Goal: Use online tool/utility: Utilize a website feature to perform a specific function

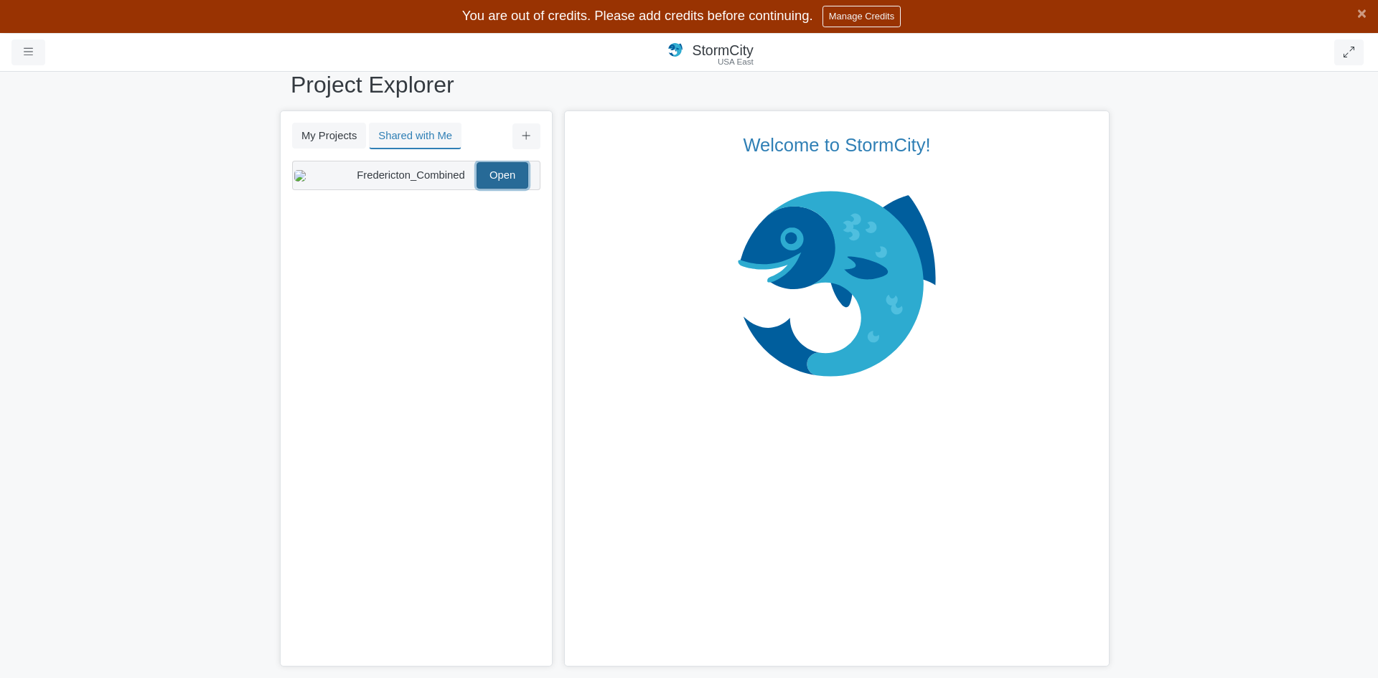
click at [489, 175] on link "Open" at bounding box center [502, 175] width 52 height 26
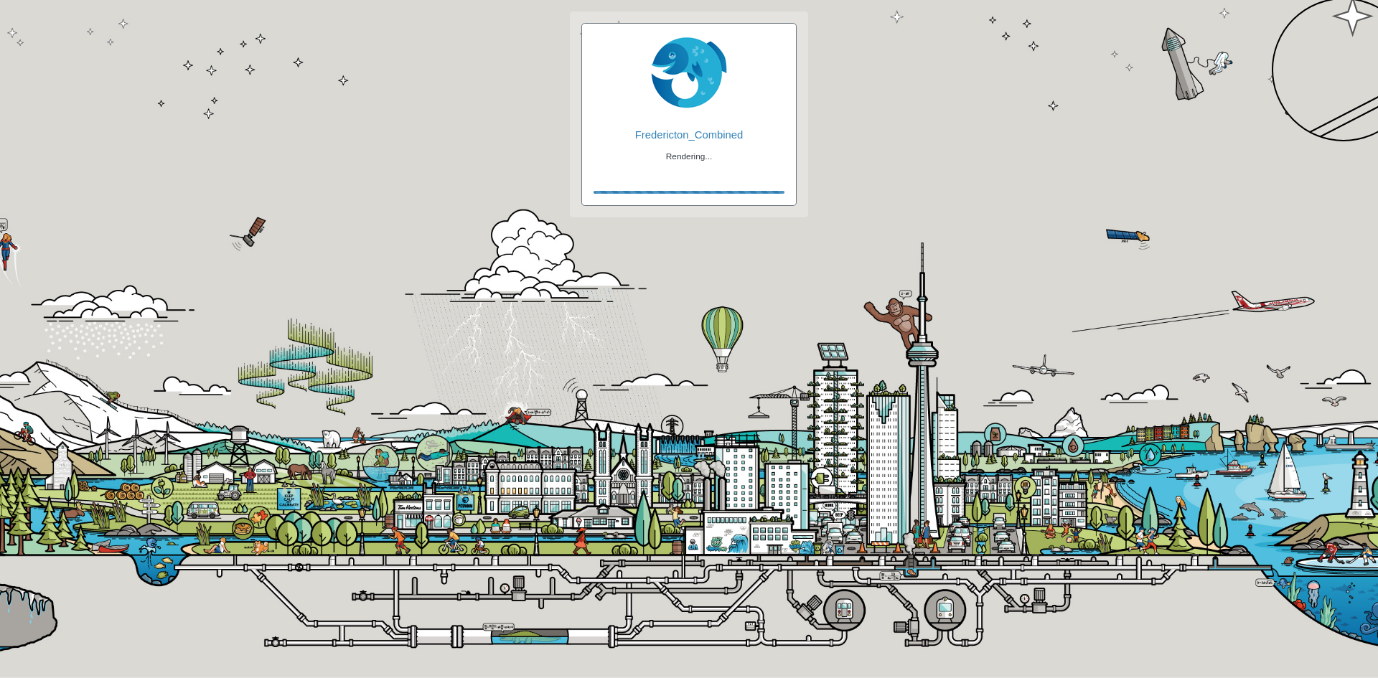
checkbox input "true"
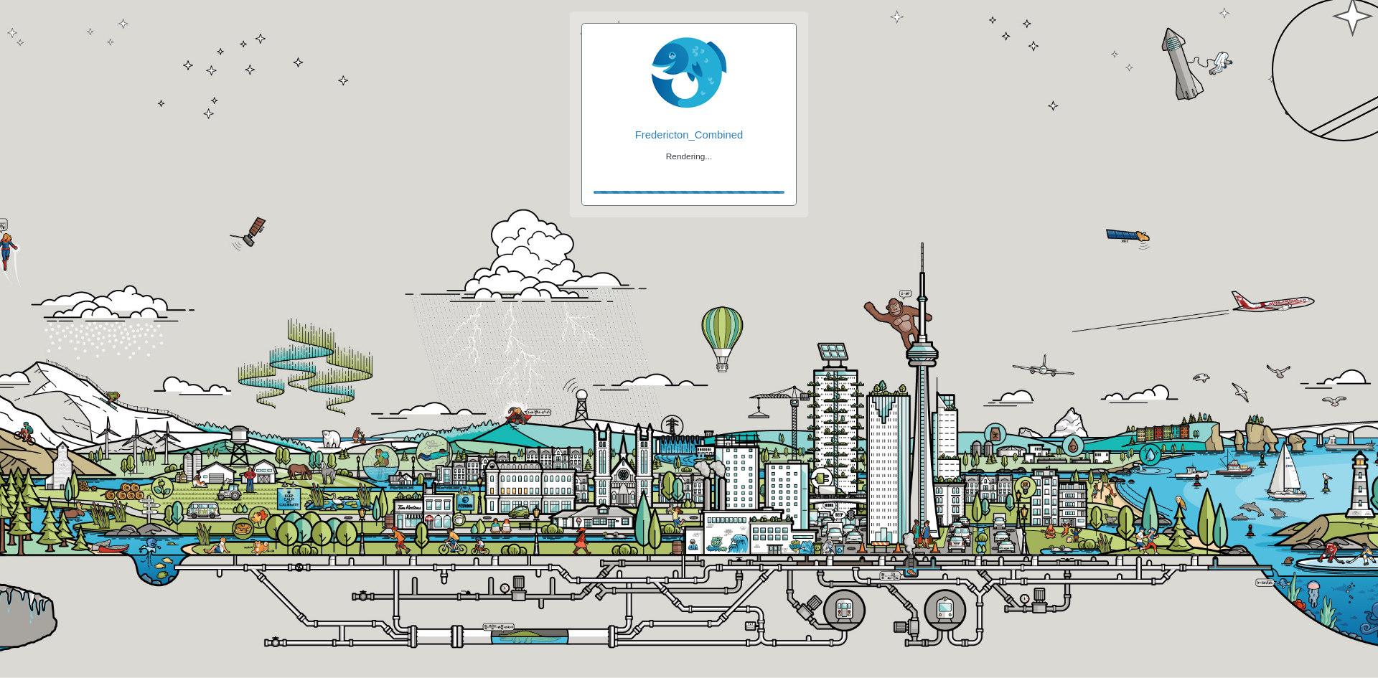
checkbox input "true"
checkbox input "false"
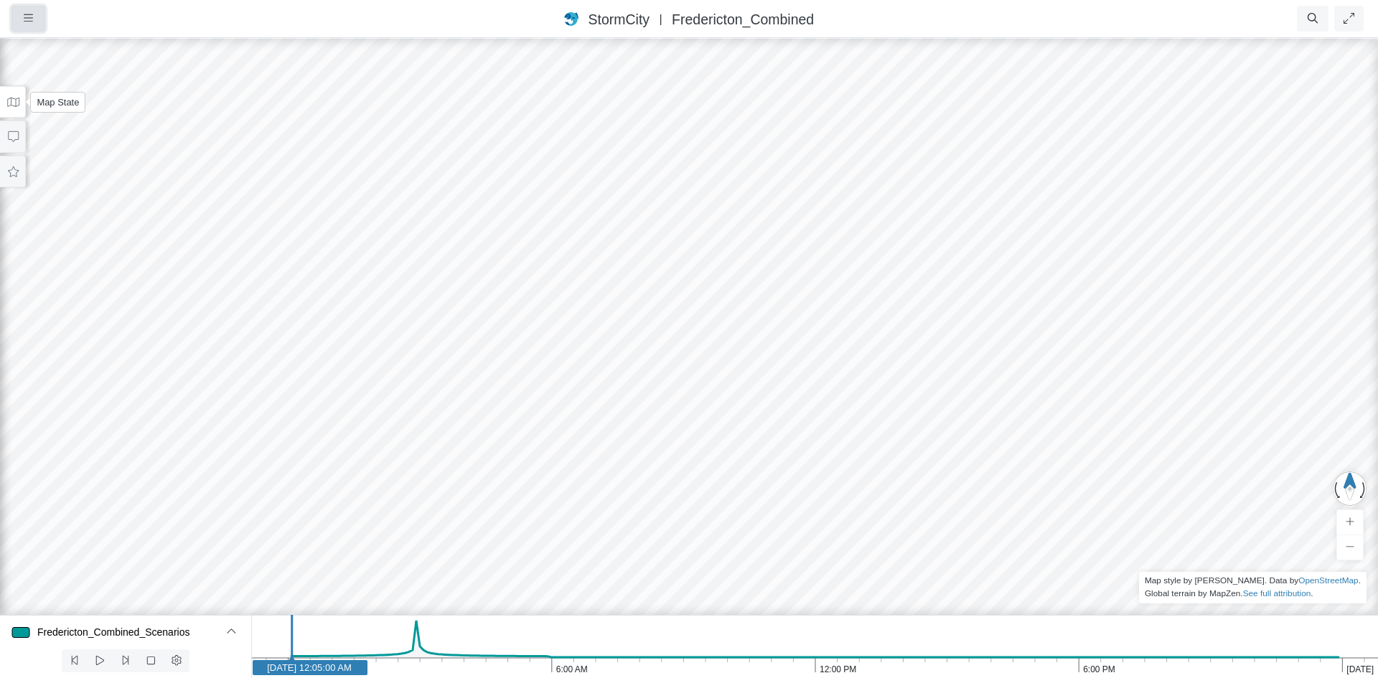
click at [19, 22] on button "button" at bounding box center [28, 19] width 34 height 26
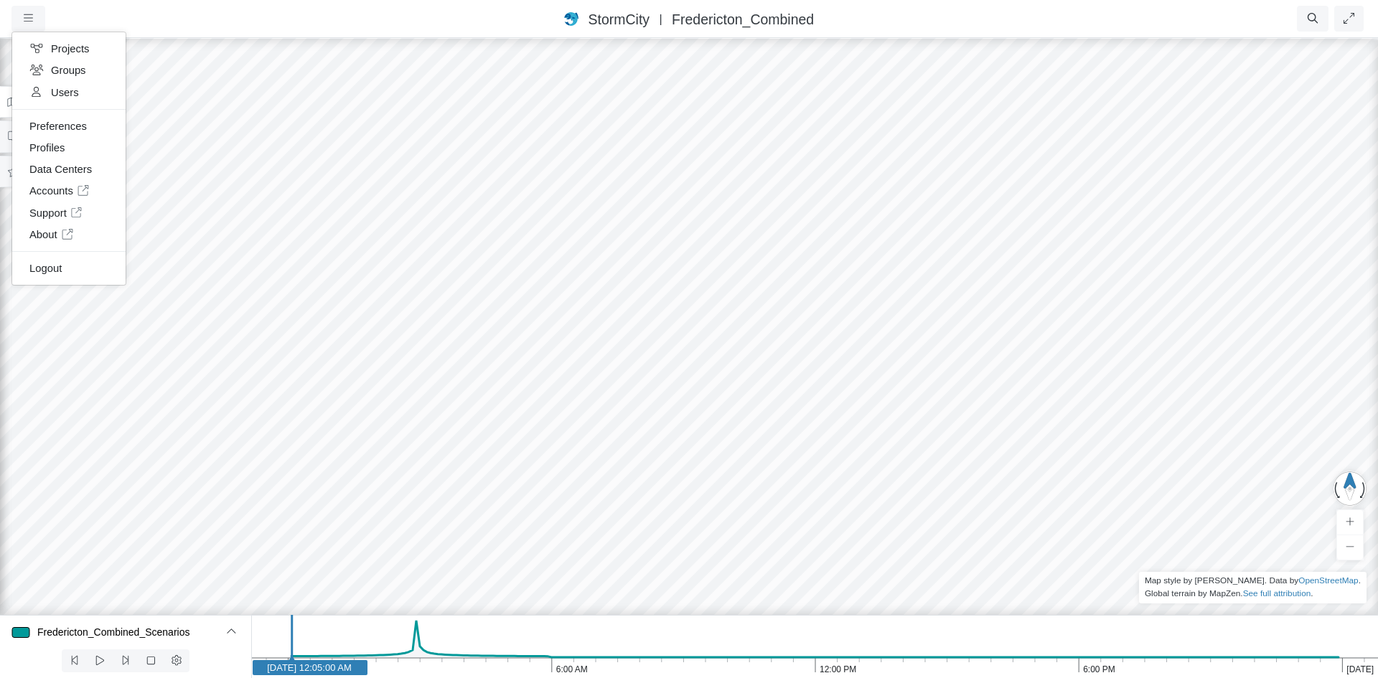
click at [141, 9] on div "Projects Groups Users Preferences Profiles Data Centers Accounts Support About …" at bounding box center [100, 19] width 179 height 26
click at [225, 634] on icon at bounding box center [232, 631] width 14 height 11
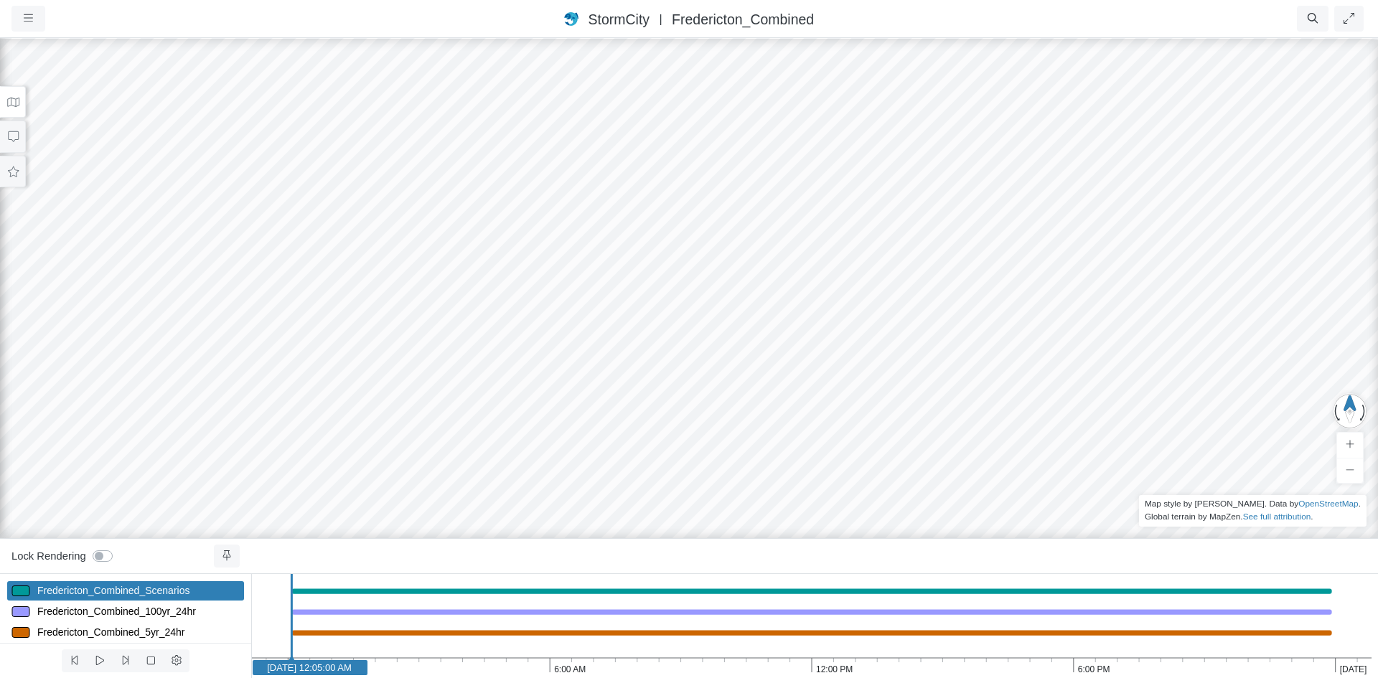
click at [1150, 390] on div at bounding box center [689, 358] width 1378 height 642
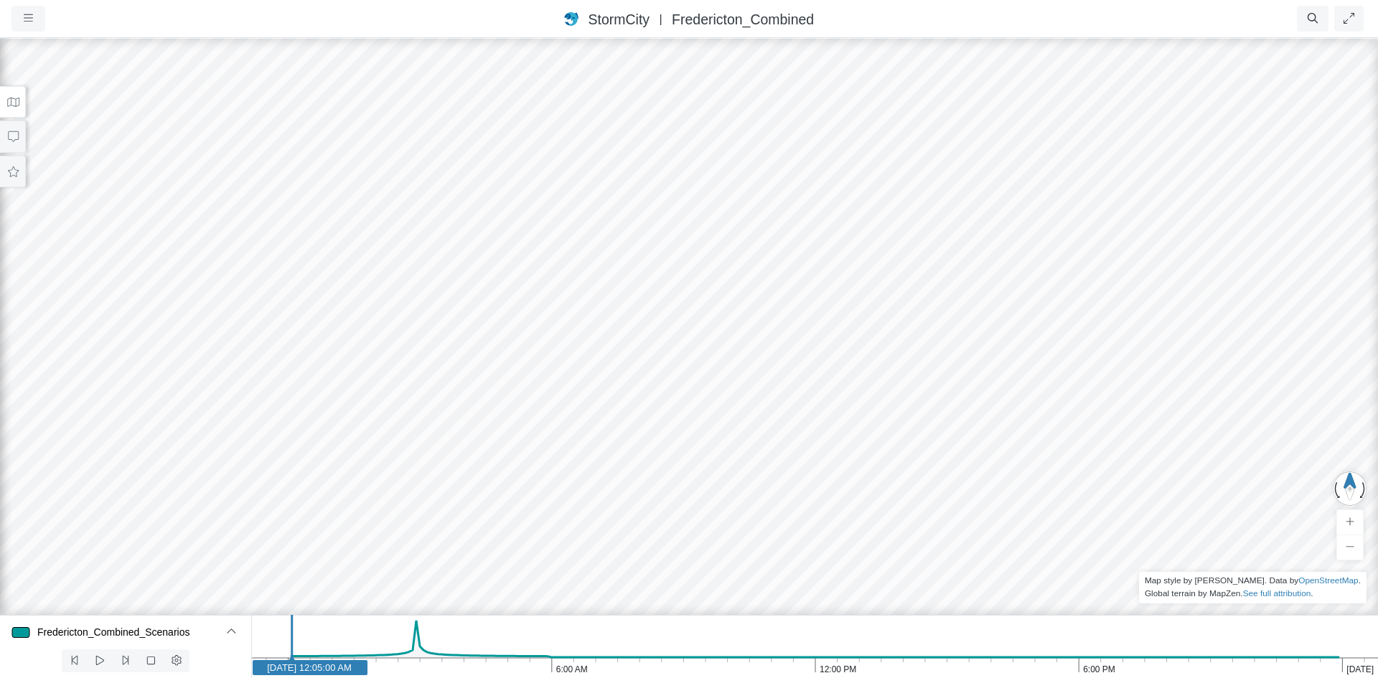
drag, startPoint x: 1157, startPoint y: 343, endPoint x: 1102, endPoint y: 357, distance: 56.9
click at [1102, 357] on div at bounding box center [689, 358] width 1378 height 642
click at [17, 98] on icon at bounding box center [13, 102] width 14 height 11
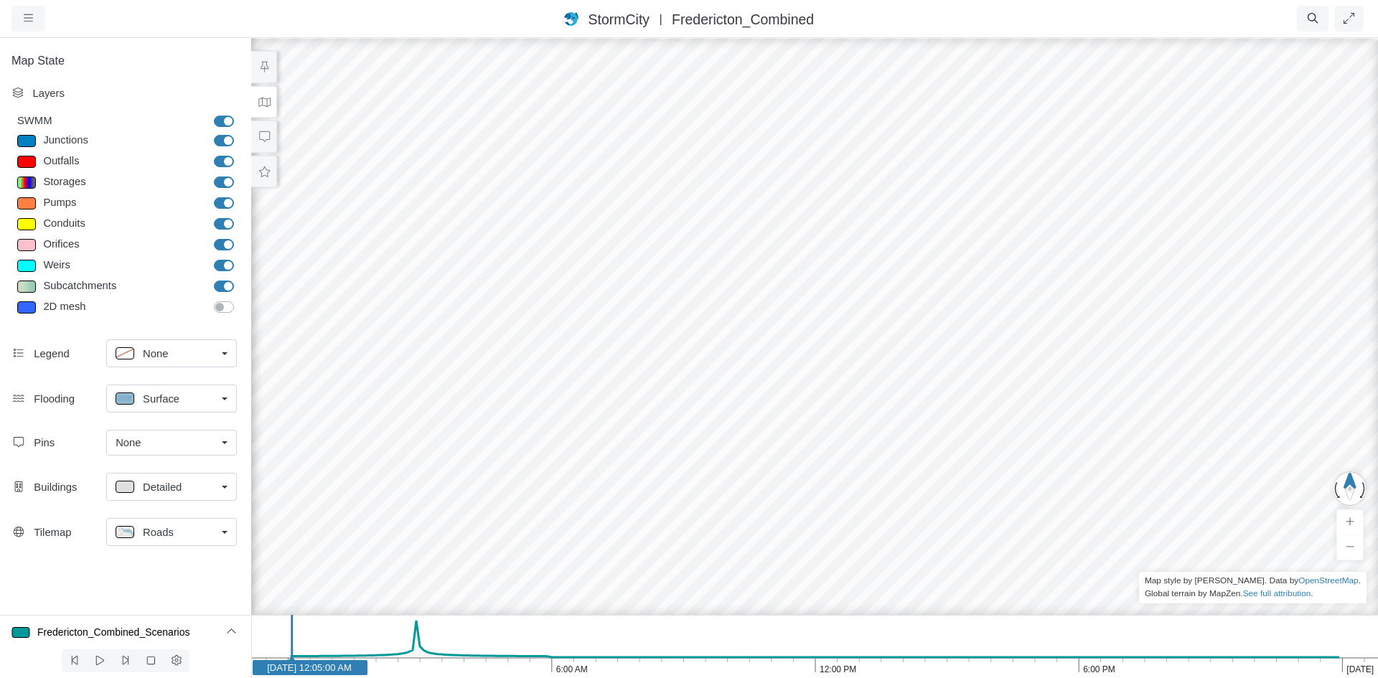
click at [240, 133] on label "Junctions" at bounding box center [240, 133] width 0 height 0
click at [225, 137] on input "Junctions" at bounding box center [219, 140] width 11 height 14
checkbox input "false"
drag, startPoint x: 296, startPoint y: 637, endPoint x: 419, endPoint y: 620, distance: 124.6
click at [419, 620] on icon "[DATE] 6:00 PM 12:00 PM 6:00 AM [DATE] [DATE] 2:45:00 AM" at bounding box center [814, 646] width 1127 height 63
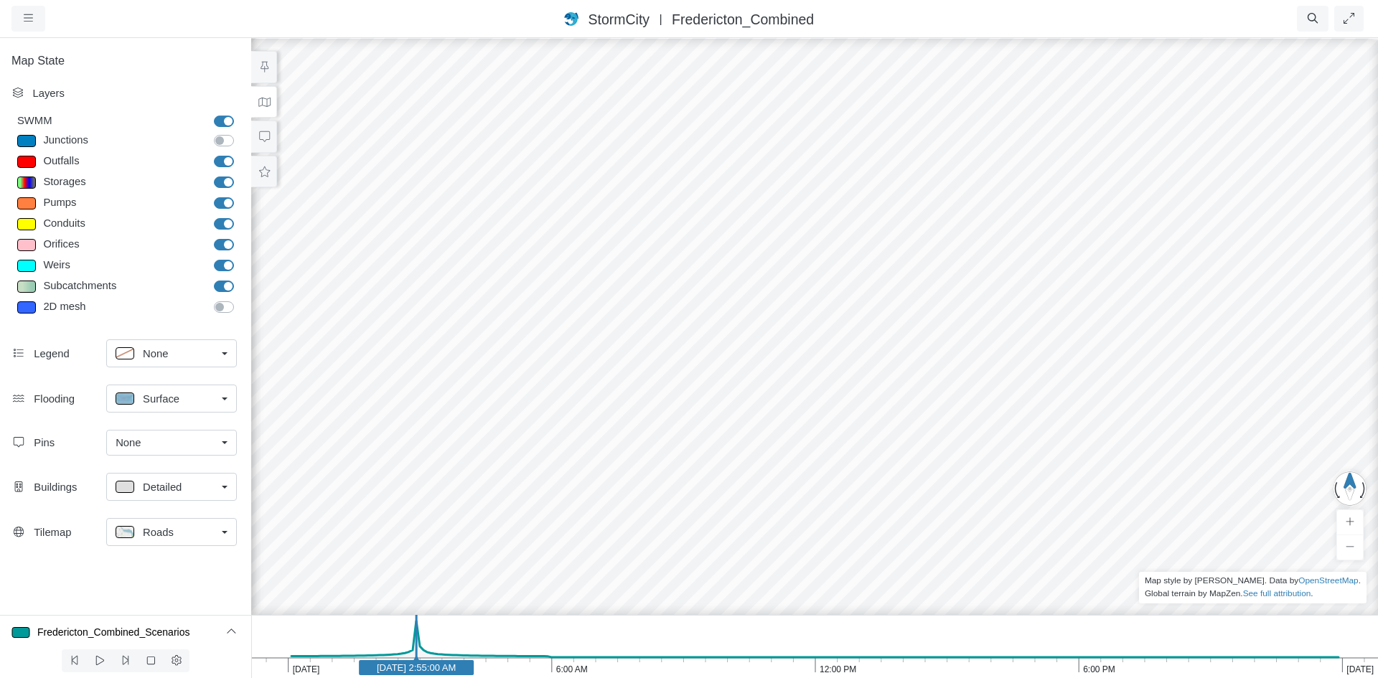
drag, startPoint x: 408, startPoint y: 624, endPoint x: 421, endPoint y: 624, distance: 12.9
click at [416, 624] on line at bounding box center [416, 643] width 0 height 57
